Goal: Register for event/course

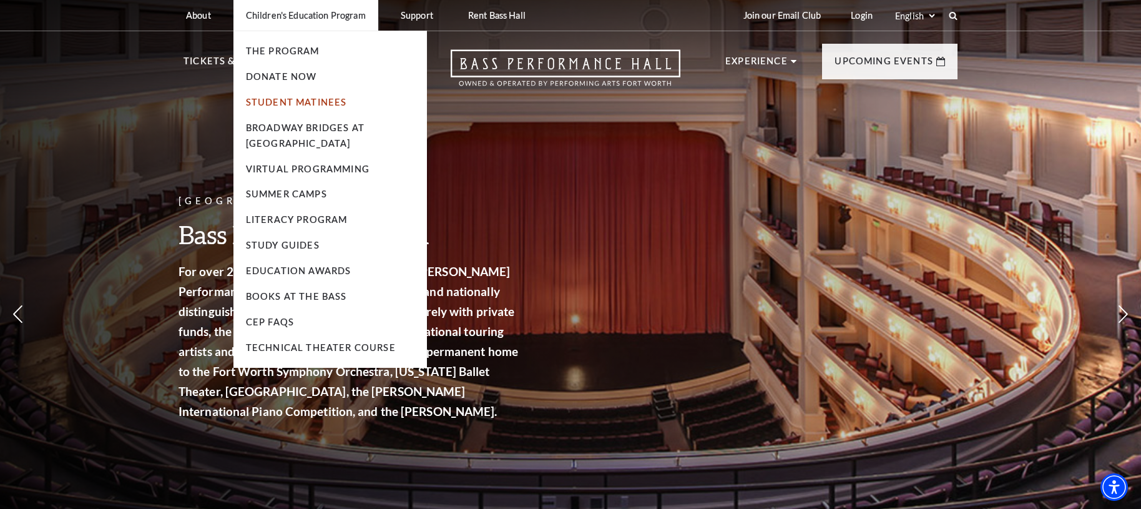
click at [293, 100] on link "Student Matinees" at bounding box center [296, 102] width 101 height 11
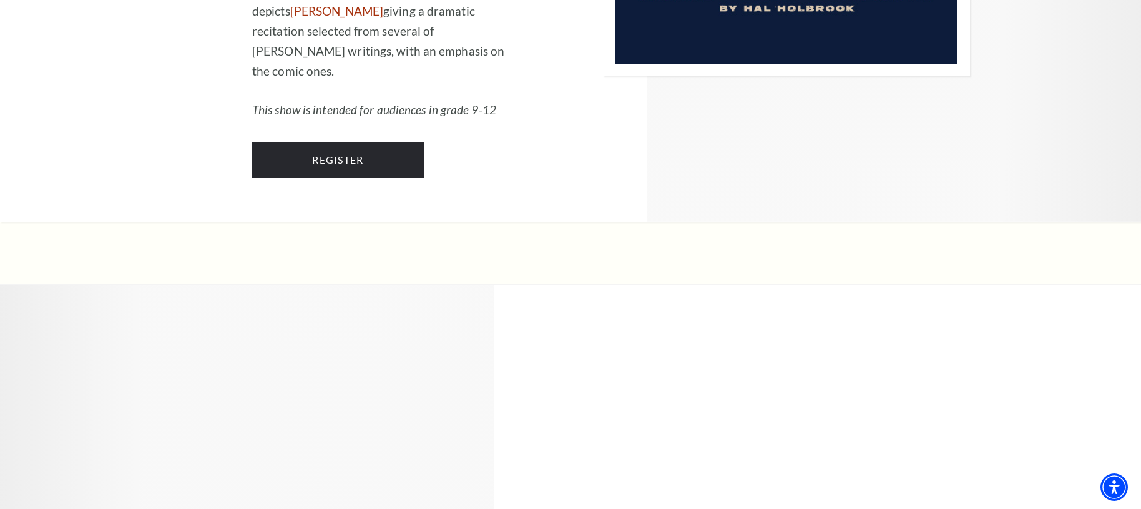
scroll to position [1470, 0]
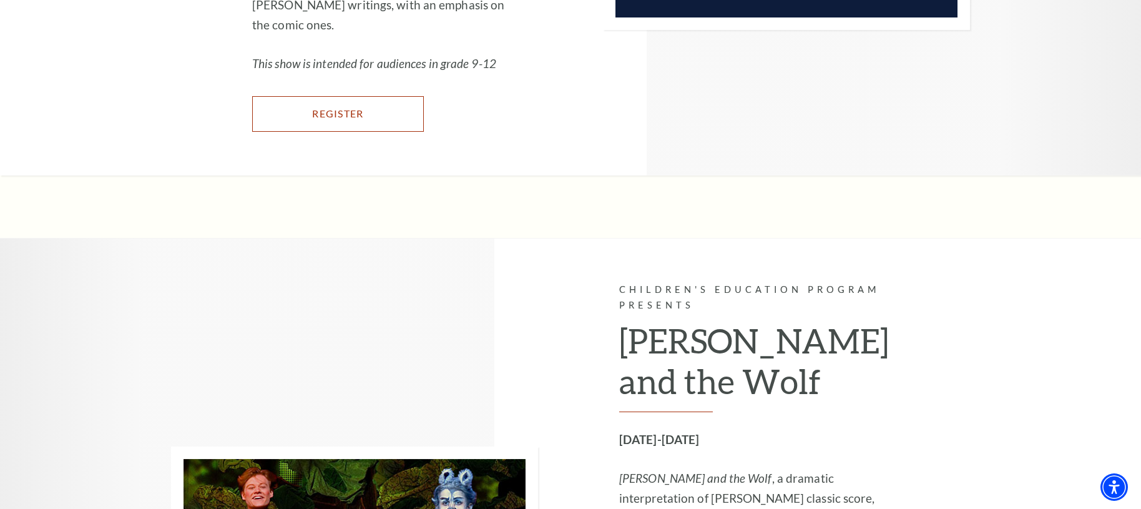
click at [315, 106] on link "Register" at bounding box center [338, 113] width 172 height 35
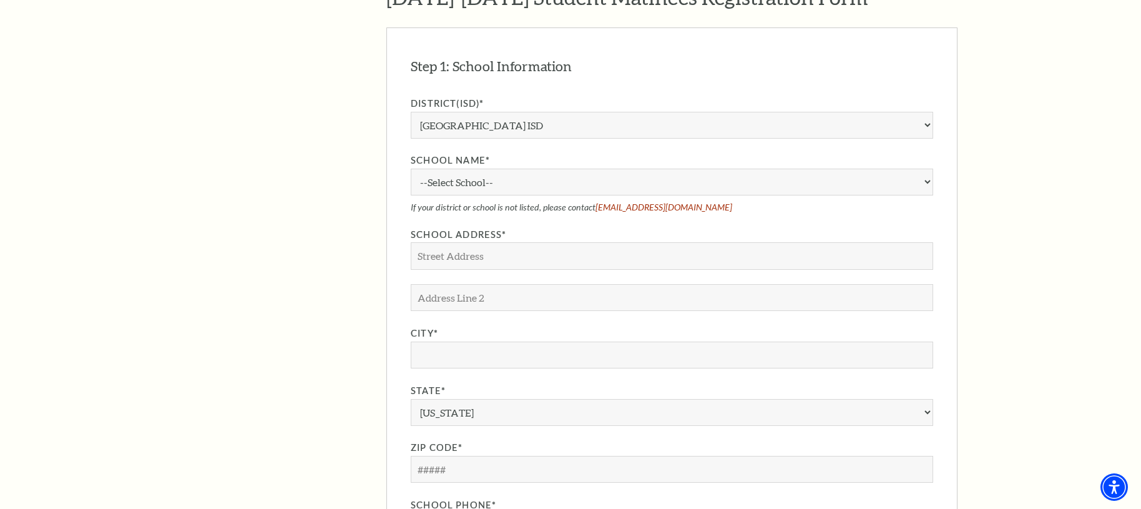
scroll to position [1117, 0]
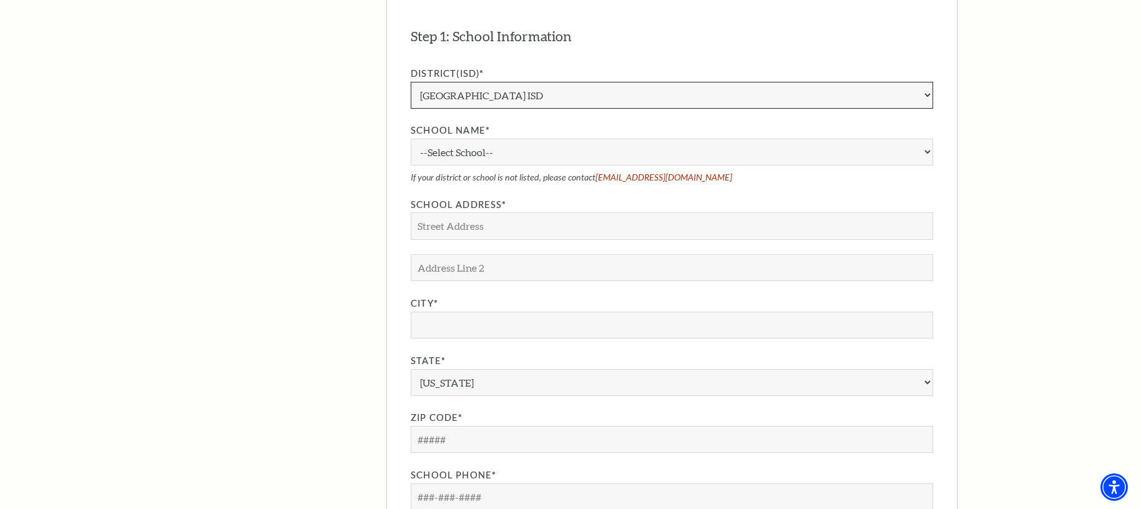
click at [582, 82] on select "Aledo ISD Alvarado ISD Alvord ISD Arlington ISD Azle ISD Bellevue ISD Birdville…" at bounding box center [672, 95] width 522 height 27
select select "Godley ISD"
click at [411, 82] on select "Aledo ISD Alvarado ISD Alvord ISD Arlington ISD Azle ISD Bellevue ISD Birdville…" at bounding box center [672, 95] width 522 height 27
click at [566, 139] on select "--Select School-- A.M. Pate Elementary School Alice Carlson Elementary School A…" at bounding box center [672, 152] width 522 height 27
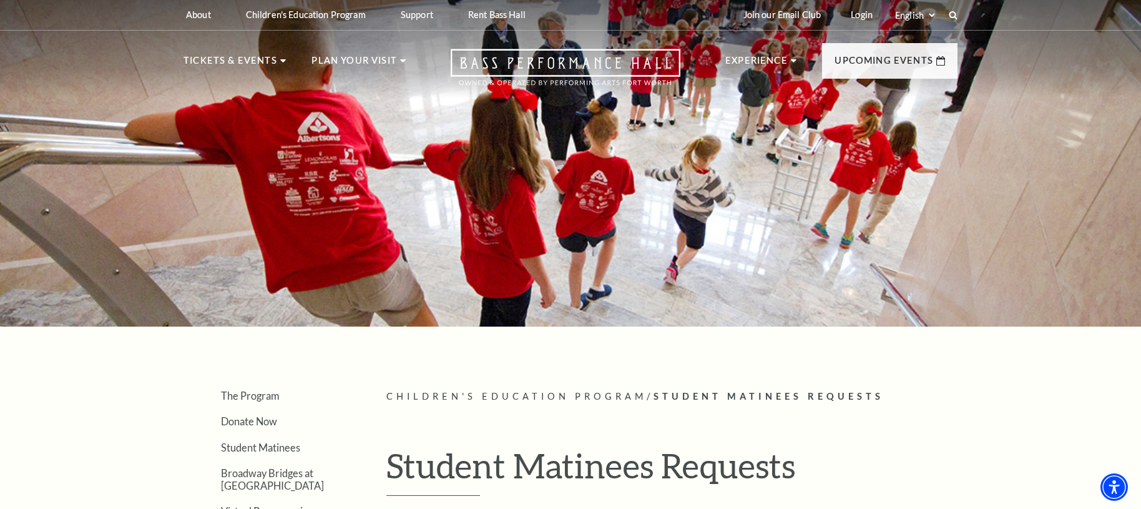
scroll to position [0, 0]
click at [580, 56] on icon "Open this option" at bounding box center [566, 67] width 230 height 37
